Goal: Transaction & Acquisition: Purchase product/service

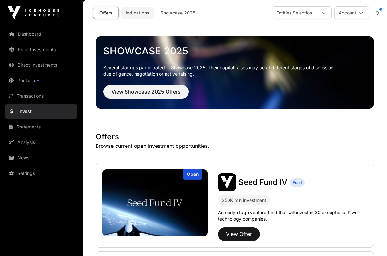
click at [141, 12] on link "Indications" at bounding box center [137, 13] width 32 height 12
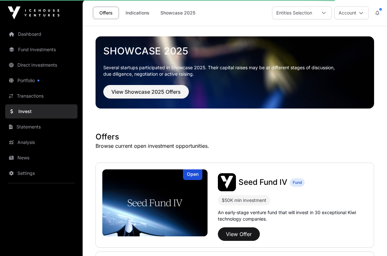
scroll to position [11, 0]
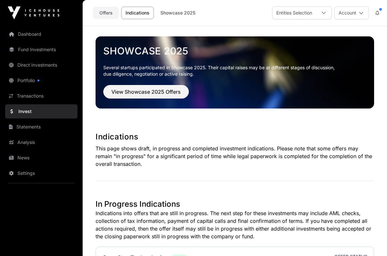
click at [104, 12] on link "Offers" at bounding box center [106, 13] width 26 height 12
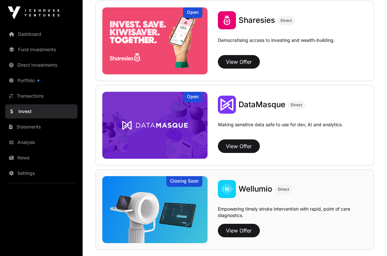
scroll to position [842, 0]
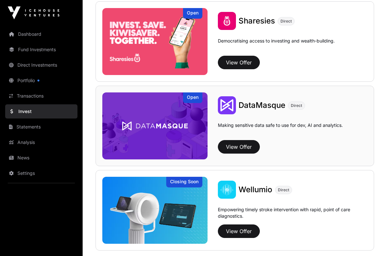
click at [315, 138] on div "DataMasque Direct Making sensitive data safe to use for dev, AI and analytics. …" at bounding box center [287, 127] width 160 height 63
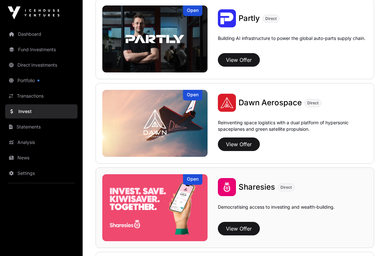
scroll to position [676, 0]
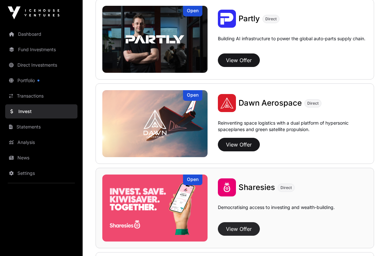
click at [242, 231] on button "View Offer" at bounding box center [239, 230] width 42 height 14
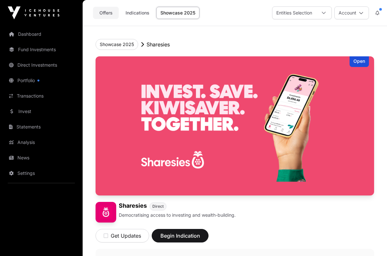
click at [104, 13] on link "Offers" at bounding box center [106, 13] width 26 height 12
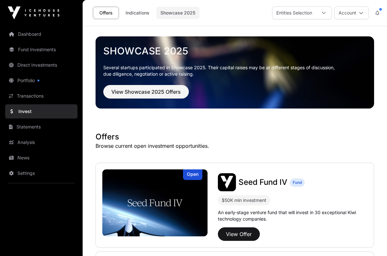
click at [175, 13] on link "Showcase 2025" at bounding box center [177, 13] width 43 height 12
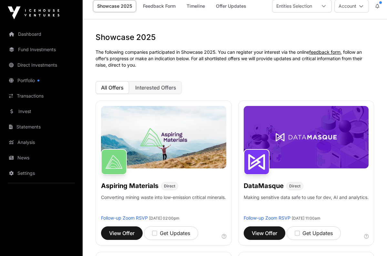
scroll to position [12, 0]
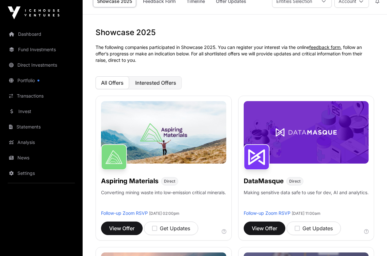
click at [162, 82] on span "Interested Offers" at bounding box center [155, 83] width 41 height 6
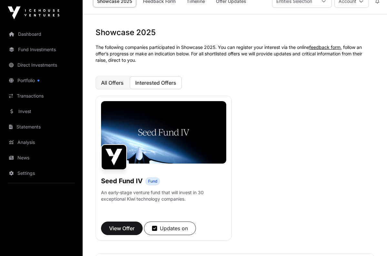
click at [120, 85] on span "All Offers" at bounding box center [112, 83] width 23 height 6
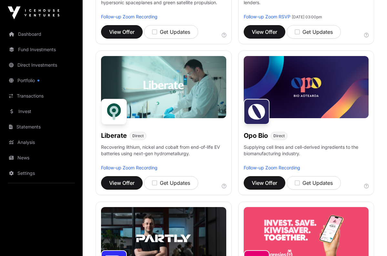
scroll to position [365, 0]
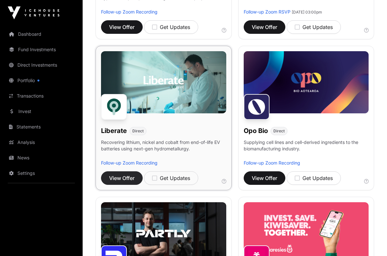
click at [132, 179] on span "View Offer" at bounding box center [121, 179] width 25 height 8
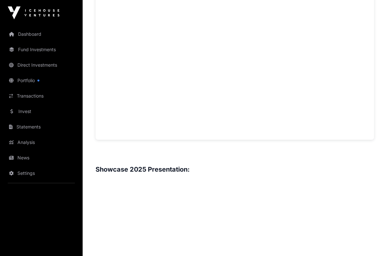
scroll to position [623, 0]
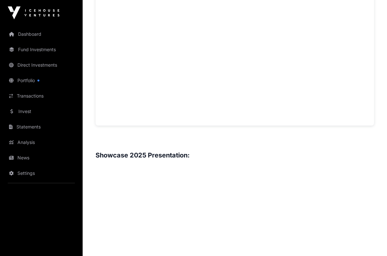
click at [233, 153] on h3 "Showcase 2025 Presentation:" at bounding box center [234, 155] width 278 height 10
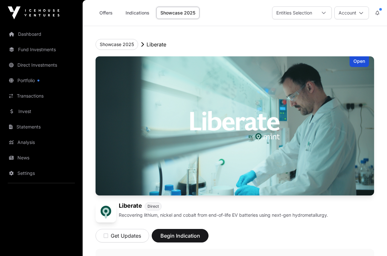
scroll to position [0, 0]
click at [125, 43] on button "Showcase 2025" at bounding box center [116, 44] width 43 height 11
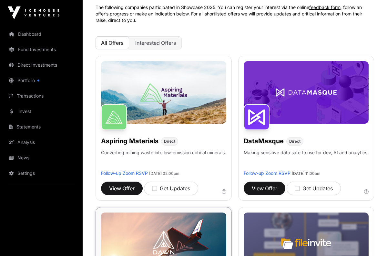
scroll to position [51, 0]
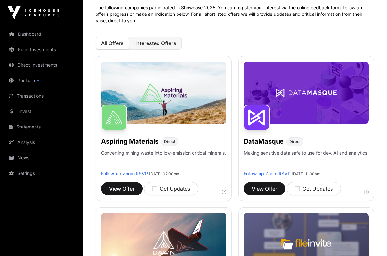
click at [159, 44] on span "Interested Offers" at bounding box center [155, 43] width 41 height 6
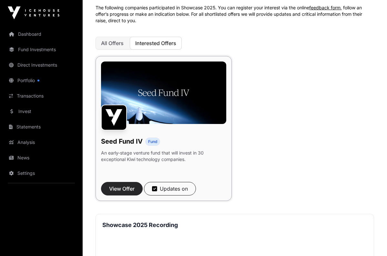
click at [128, 189] on span "View Offer" at bounding box center [121, 189] width 25 height 8
click at [126, 189] on span "View Offer" at bounding box center [121, 189] width 25 height 8
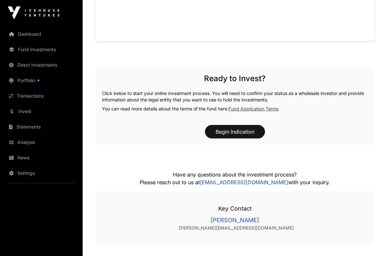
scroll to position [620, 0]
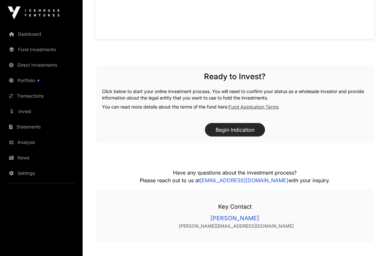
click at [243, 132] on button "Begin Indication" at bounding box center [235, 130] width 60 height 14
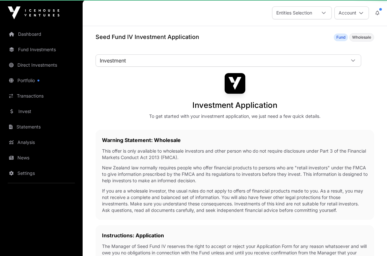
click at [236, 131] on div "Warning Statement: Wholesale This offer is only available to wholesale investor…" at bounding box center [234, 175] width 278 height 90
